Goal: Task Accomplishment & Management: Use online tool/utility

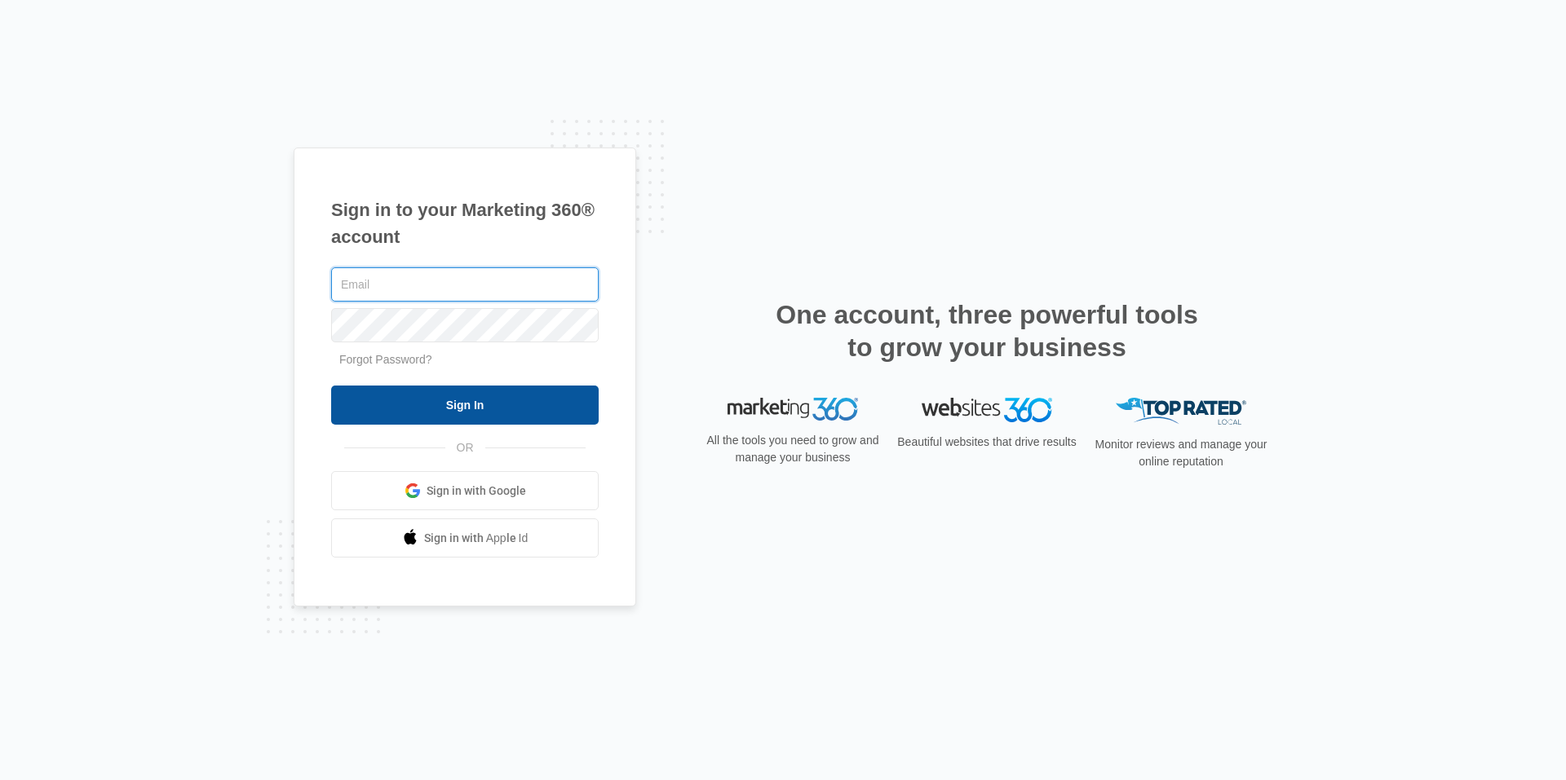
type input "[EMAIL_ADDRESS][DOMAIN_NAME]"
click at [479, 402] on input "Sign In" at bounding box center [464, 405] width 267 height 39
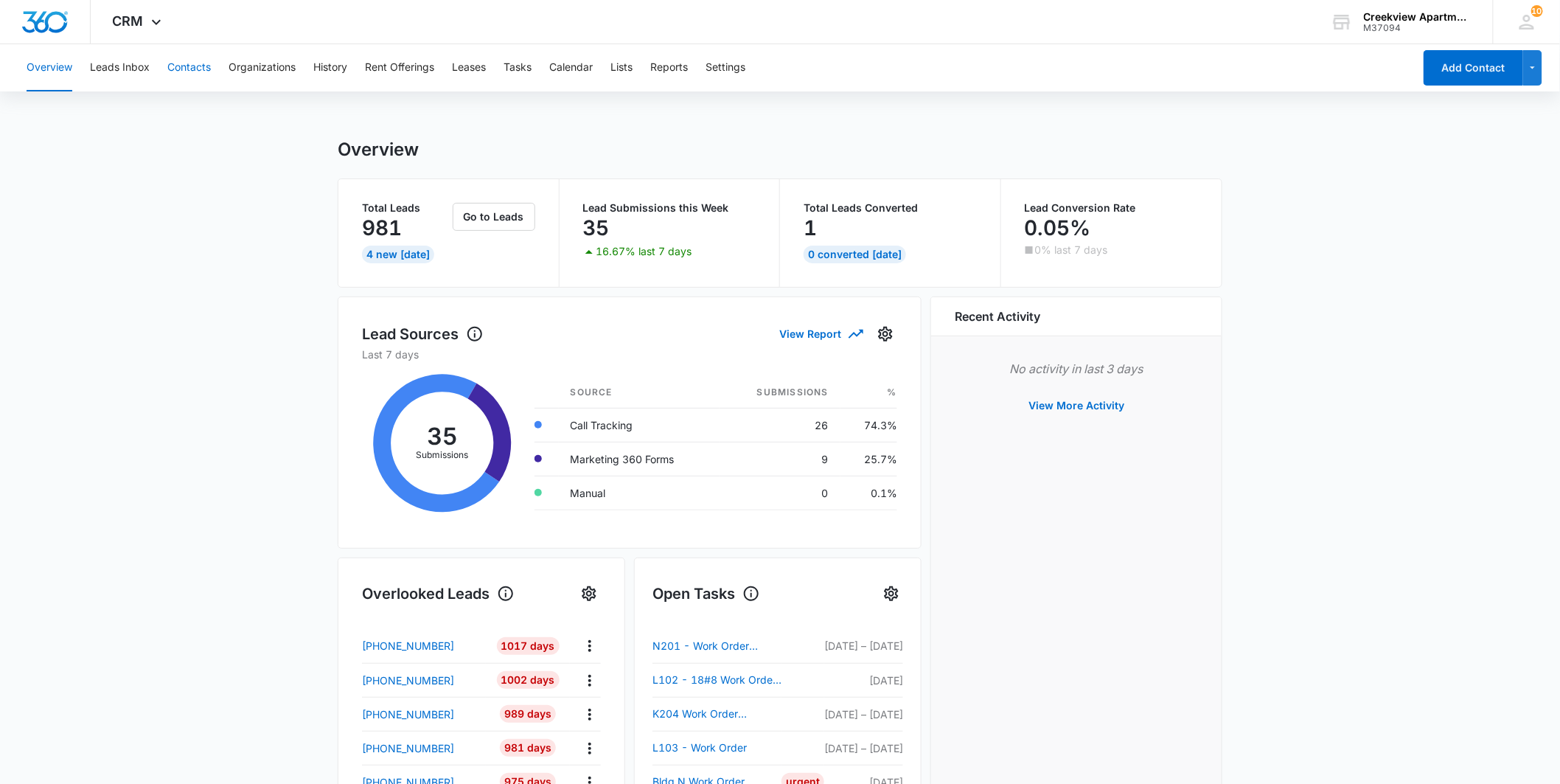
click at [192, 63] on button "Contacts" at bounding box center [189, 68] width 43 height 47
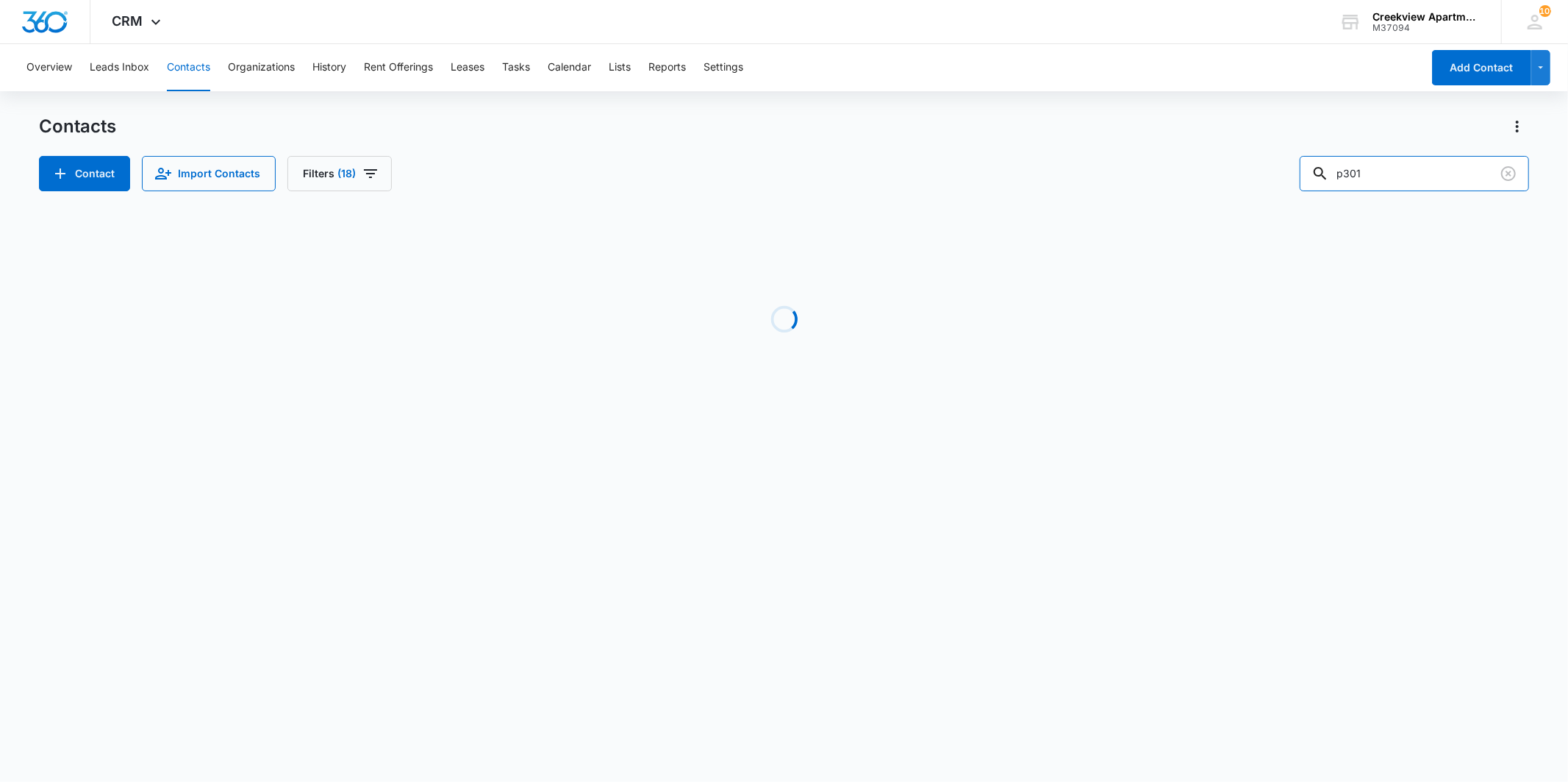
drag, startPoint x: 1396, startPoint y: 184, endPoint x: 1306, endPoint y: 181, distance: 90.0
click at [1306, 181] on div "Contact Import Contacts Filters (18) p301" at bounding box center [784, 173] width 1490 height 35
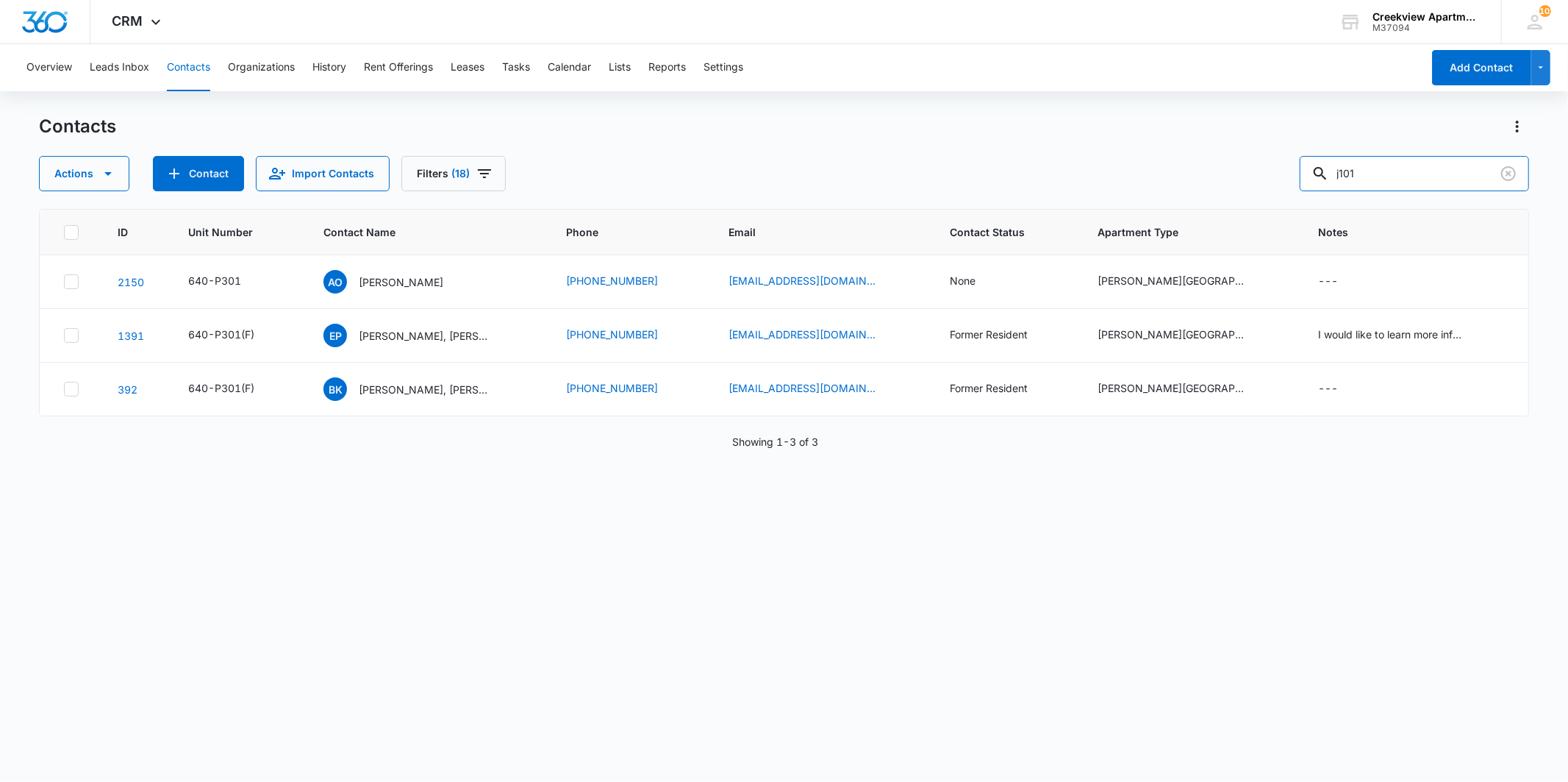
type input "j101"
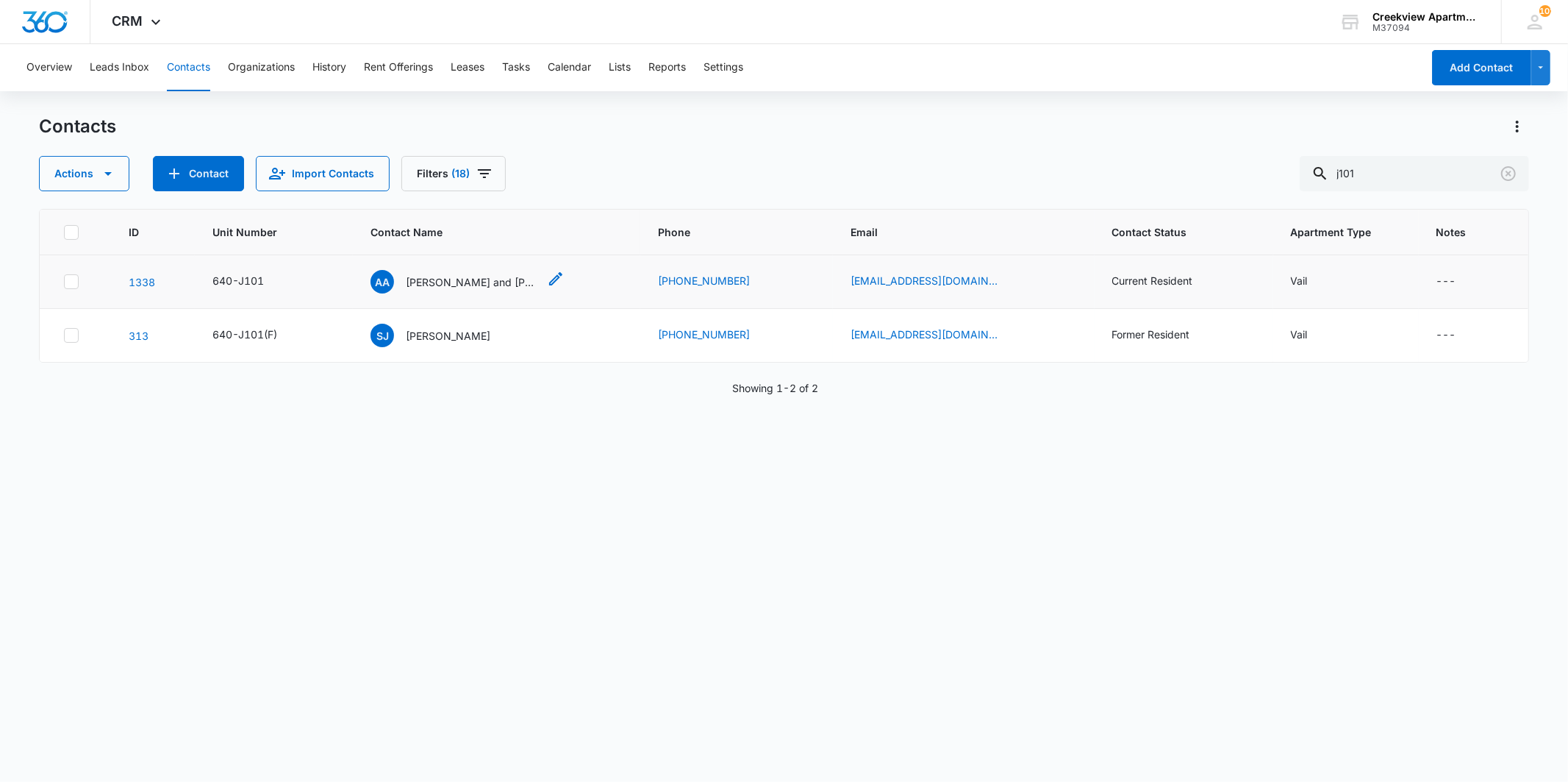
click at [496, 281] on p "[PERSON_NAME] and [PERSON_NAME]" at bounding box center [472, 281] width 133 height 15
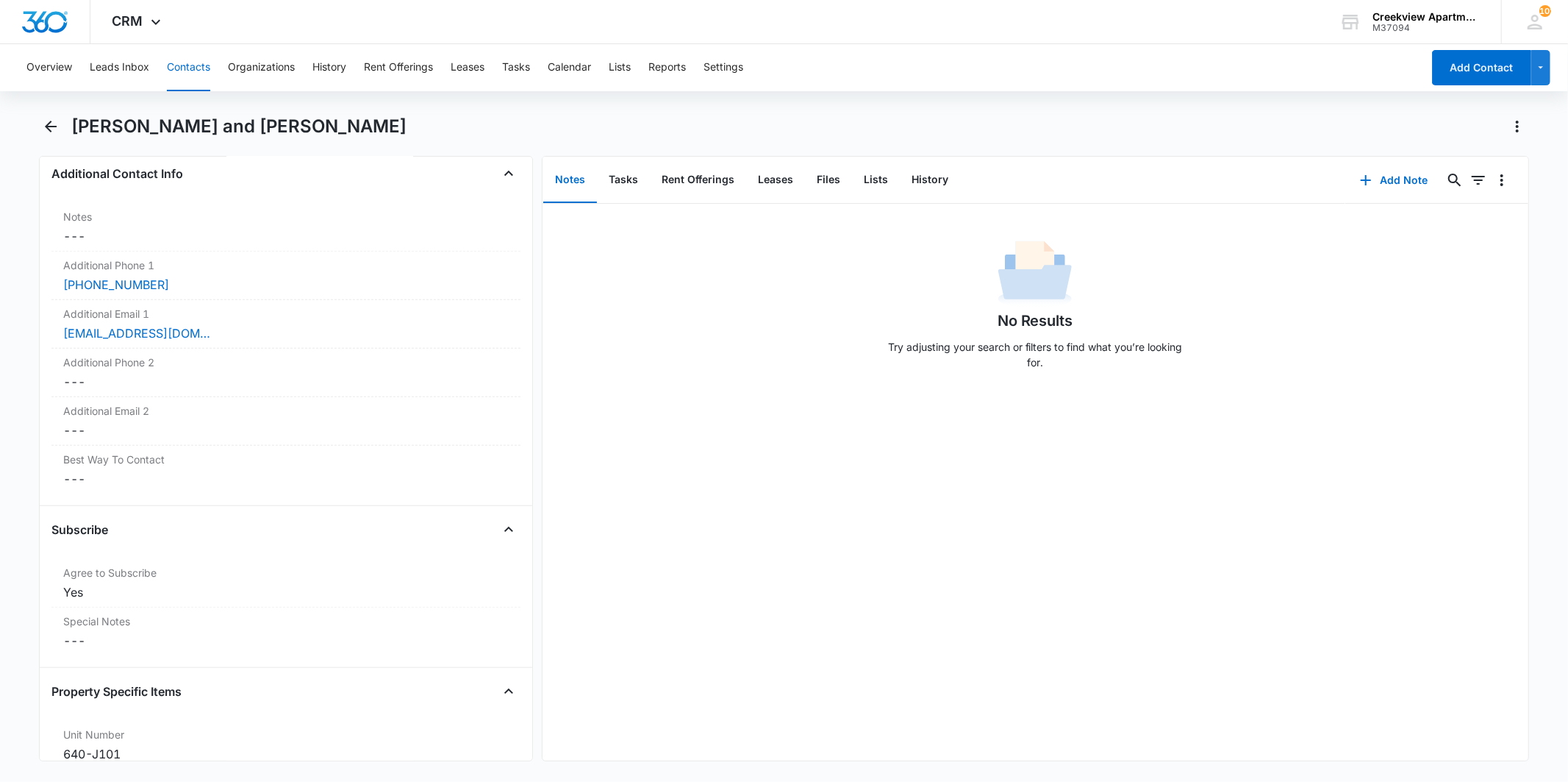
scroll to position [1144, 0]
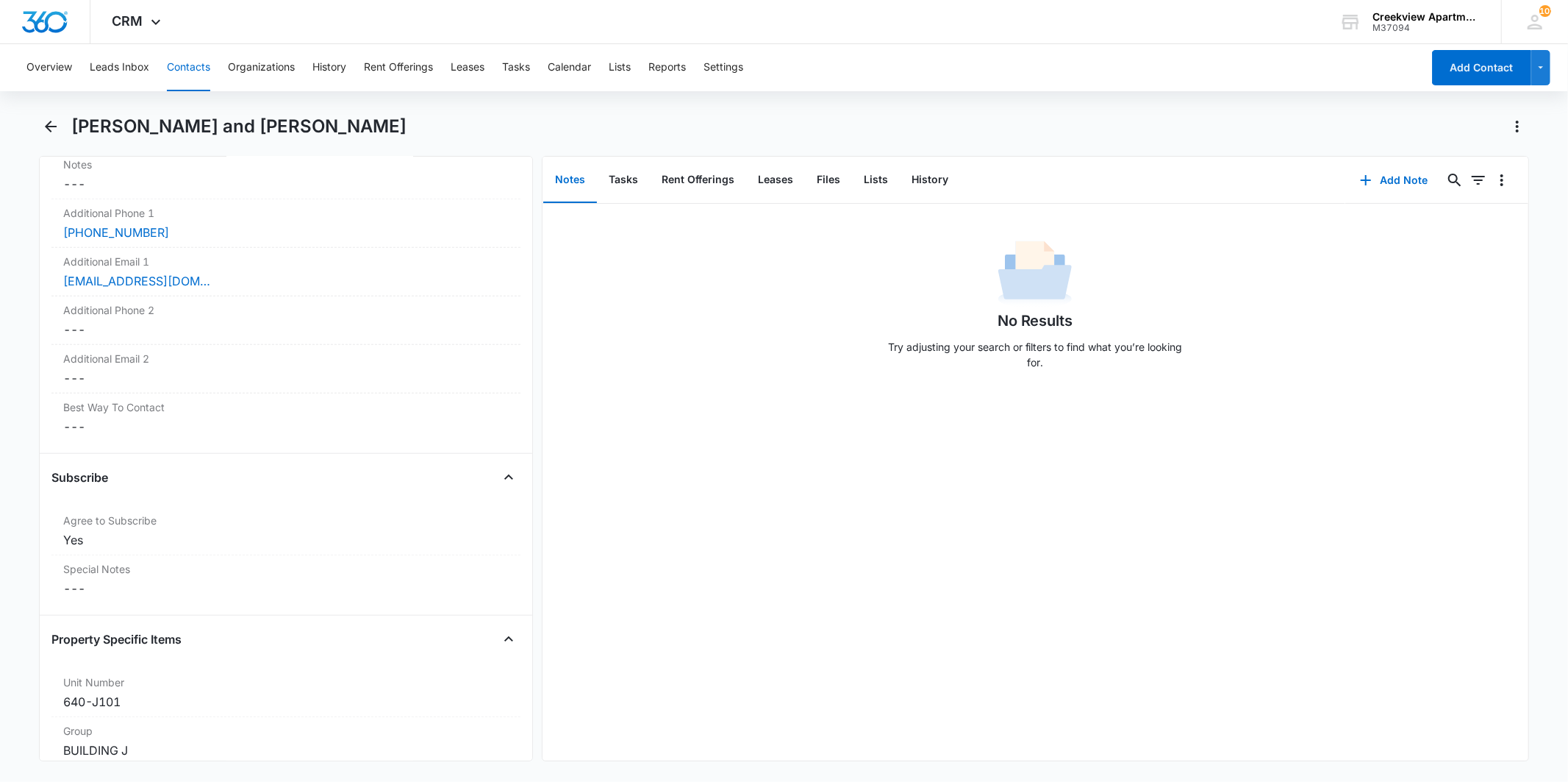
click at [860, 695] on div "No Results Try adjusting your search or filters to find what you’re looking for." at bounding box center [1035, 482] width 986 height 557
click at [54, 133] on icon "Back" at bounding box center [50, 126] width 18 height 18
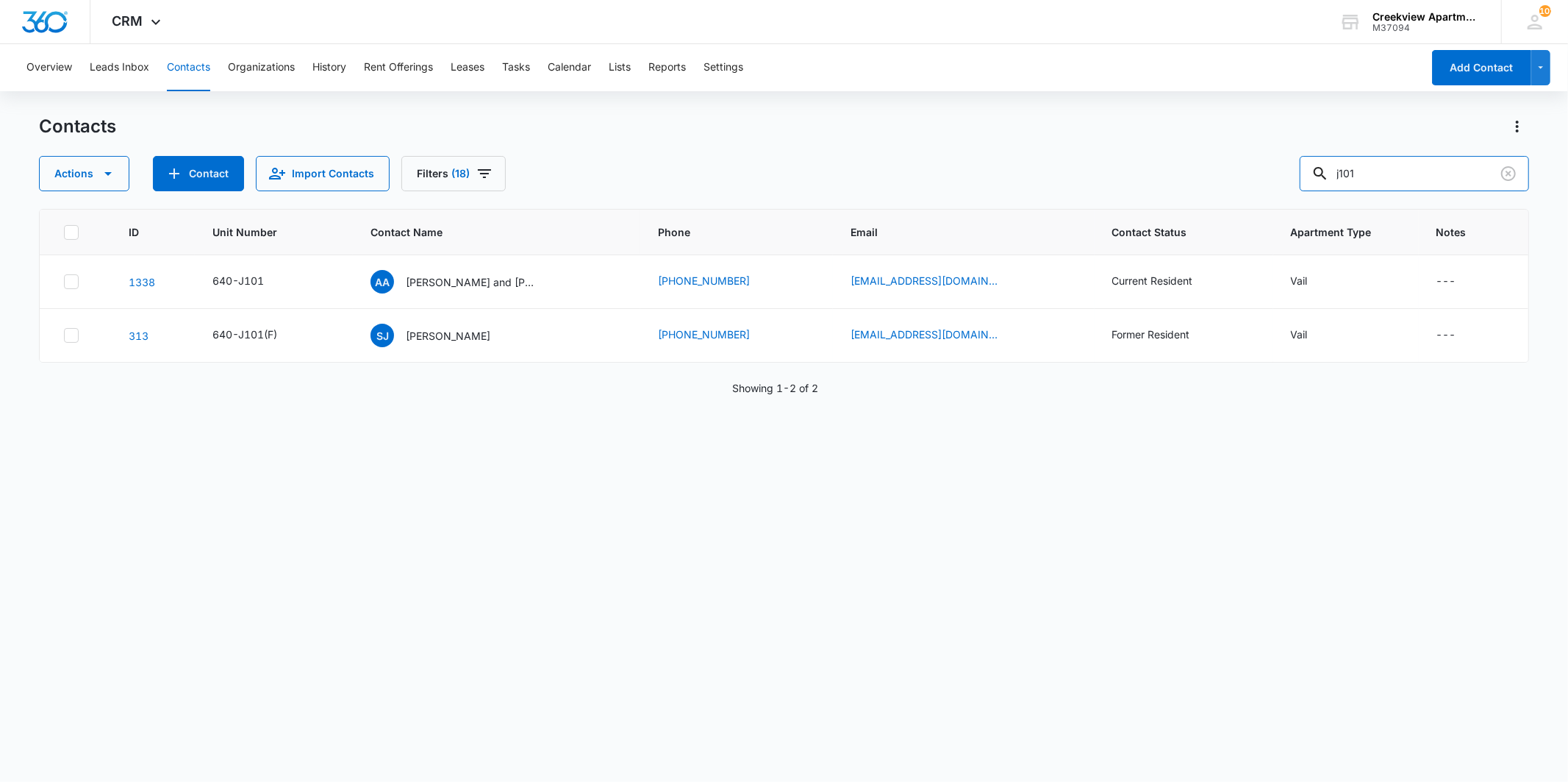
drag, startPoint x: 1404, startPoint y: 166, endPoint x: 1259, endPoint y: 192, distance: 147.3
click at [1259, 192] on div "Contacts Actions Contact Import Contacts Filters (18) j101 ID Unit Number Conta…" at bounding box center [784, 447] width 1490 height 666
type input "a305"
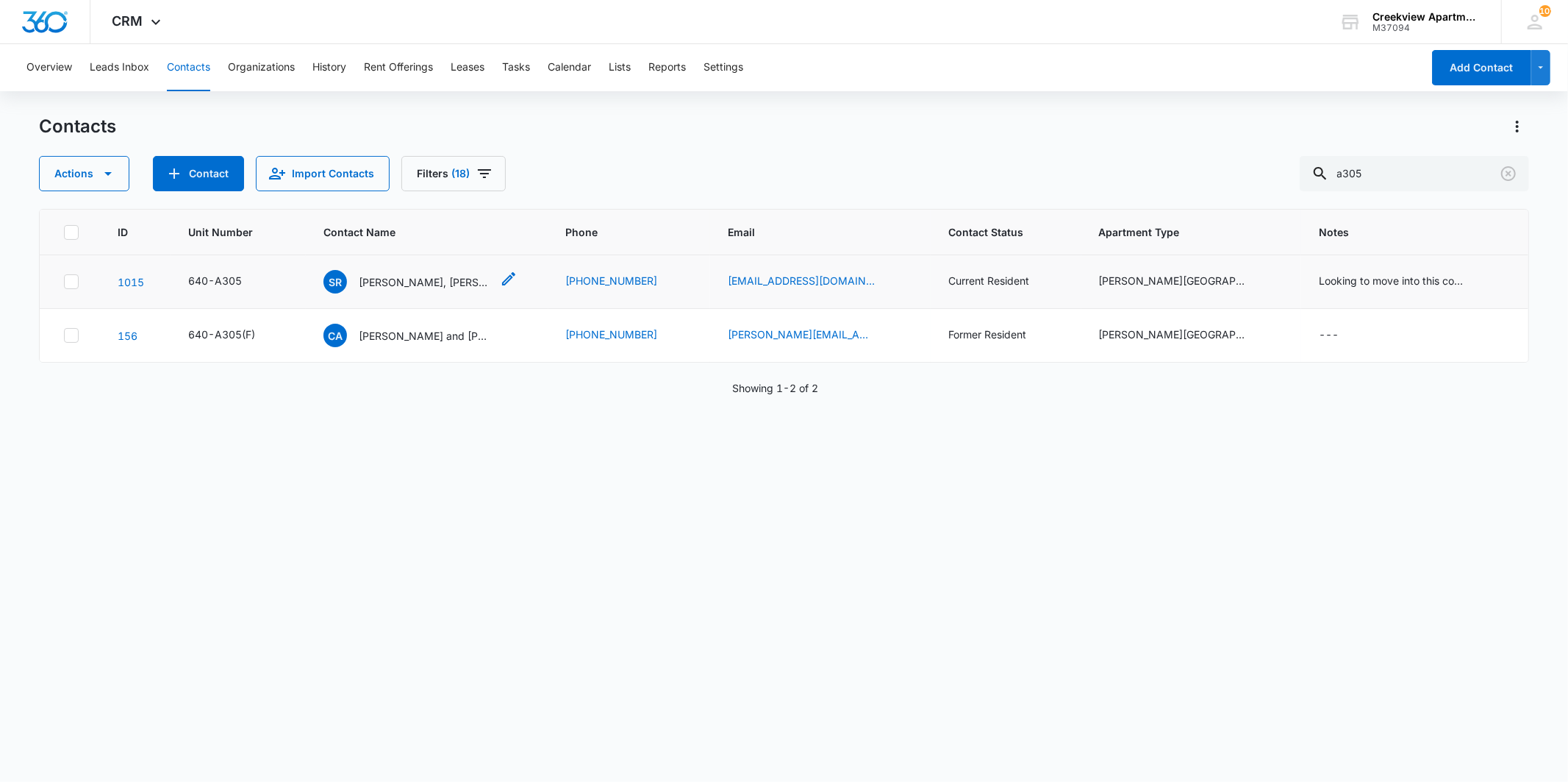
click at [457, 278] on p "[PERSON_NAME], [PERSON_NAME]" at bounding box center [425, 281] width 133 height 15
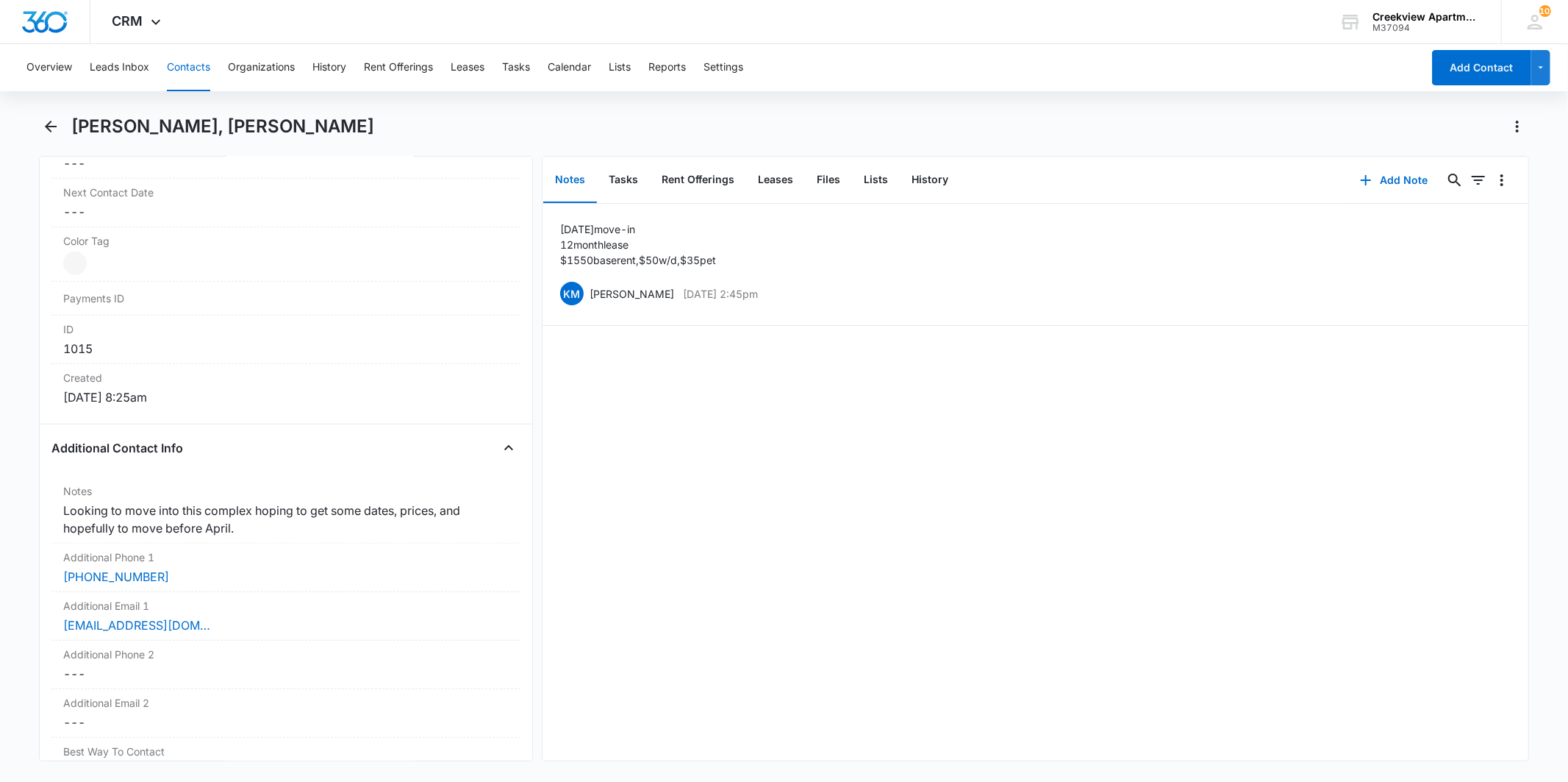
scroll to position [898, 0]
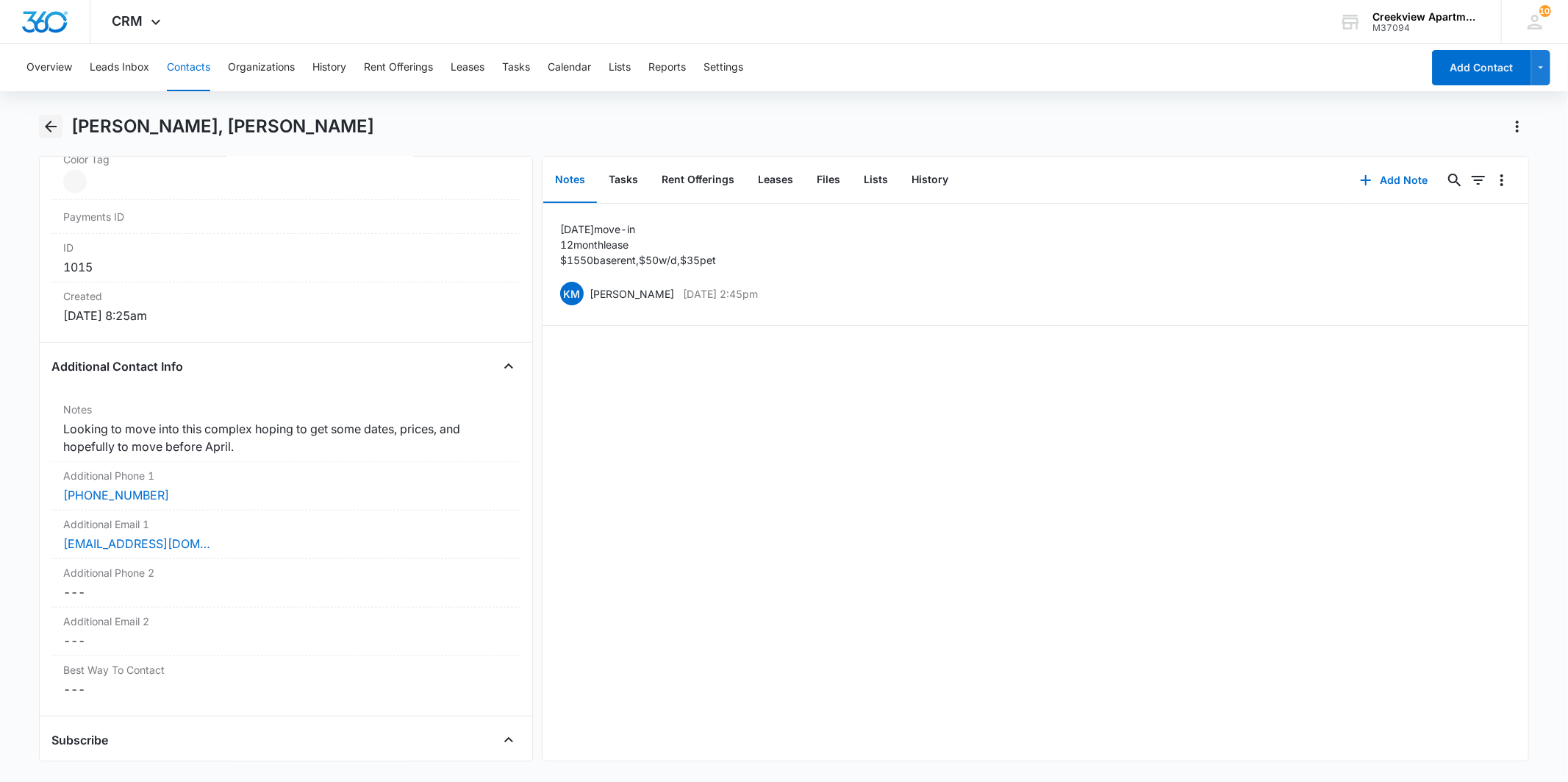
click at [41, 133] on button "Back" at bounding box center [50, 126] width 23 height 23
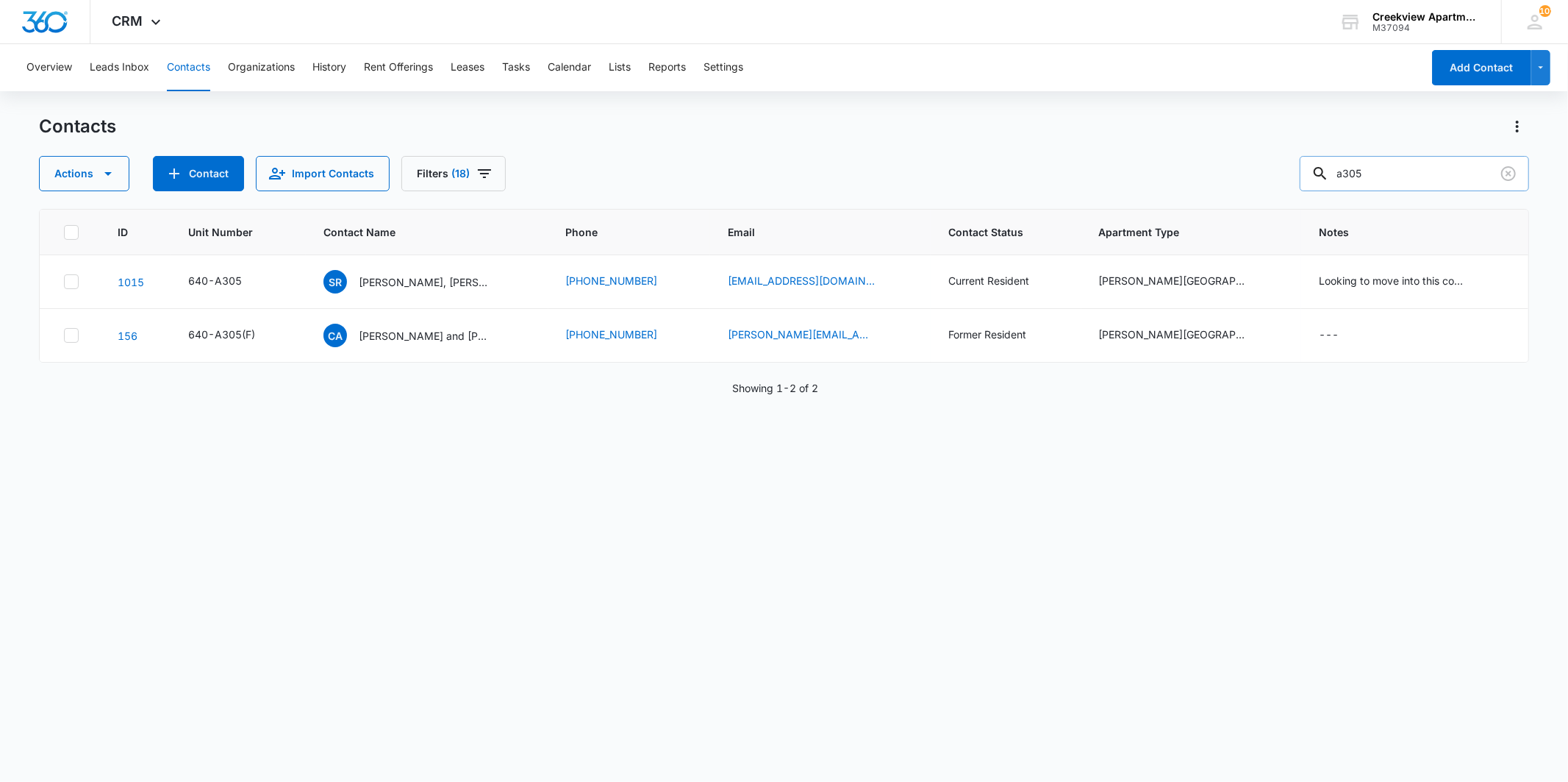
click at [1427, 172] on input "a305" at bounding box center [1415, 173] width 229 height 35
type input "a303"
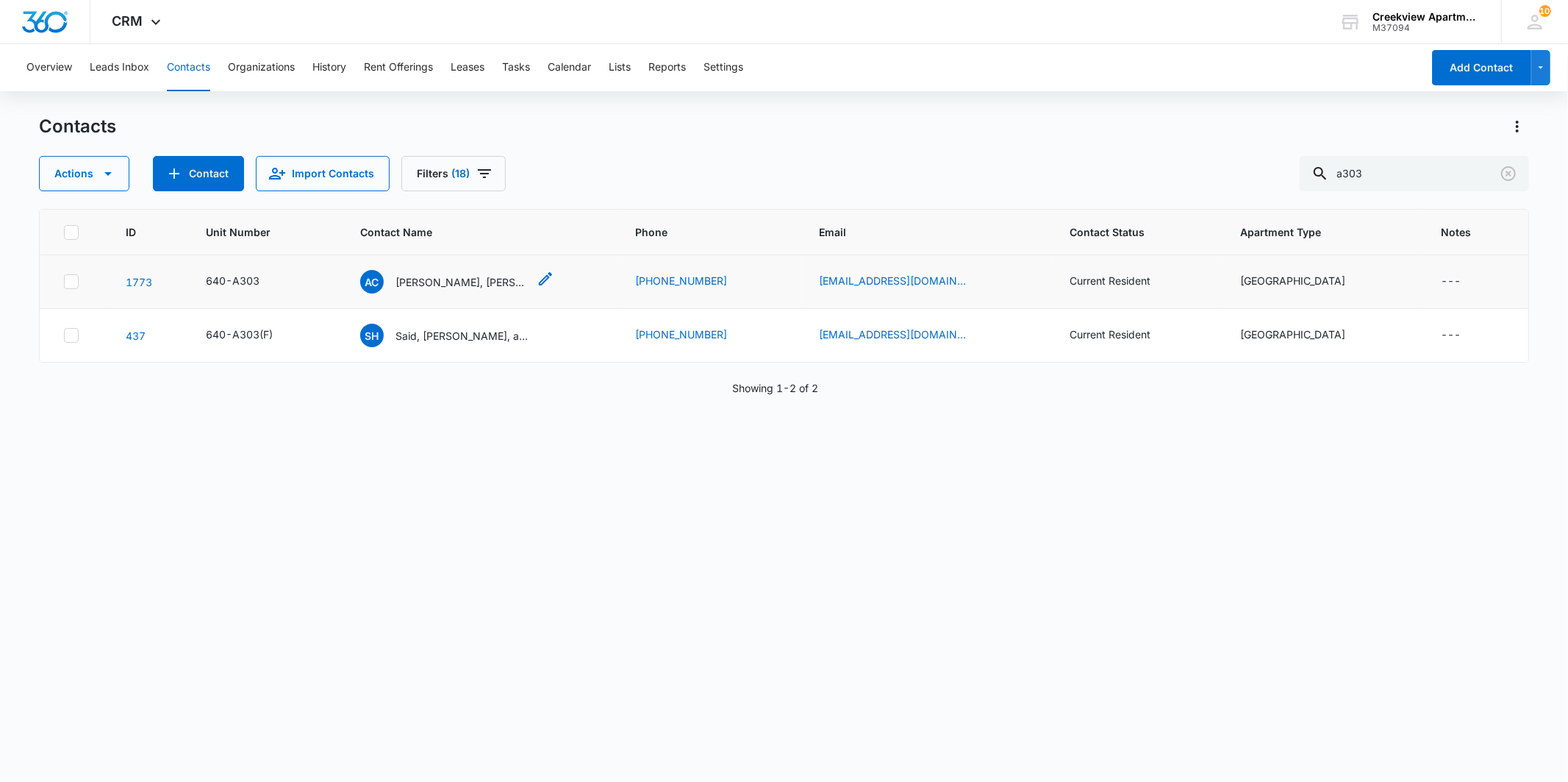
click at [499, 275] on p "[PERSON_NAME], [PERSON_NAME]" at bounding box center [462, 281] width 133 height 15
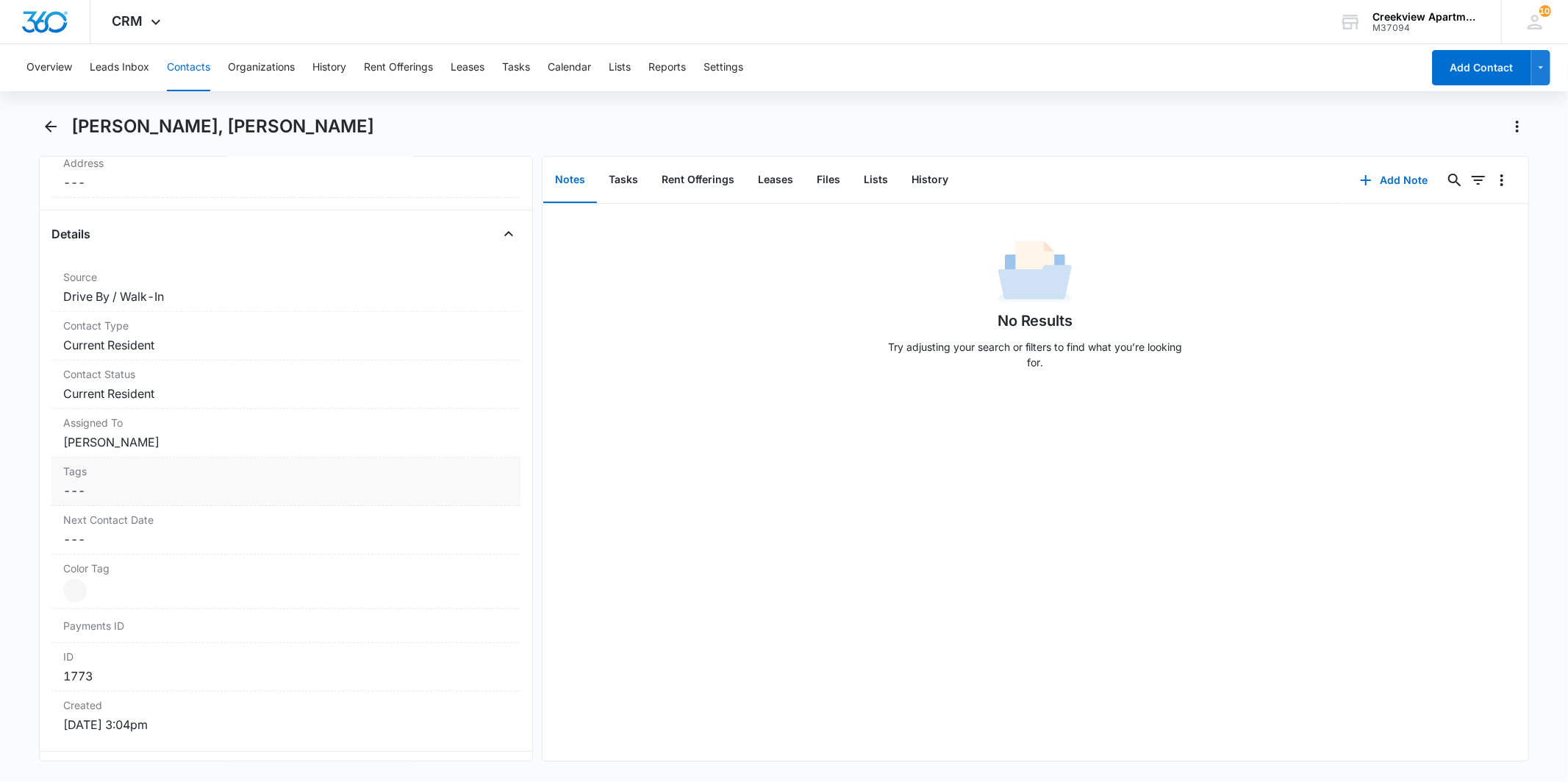
scroll to position [817, 0]
